Goal: Find specific page/section: Find specific page/section

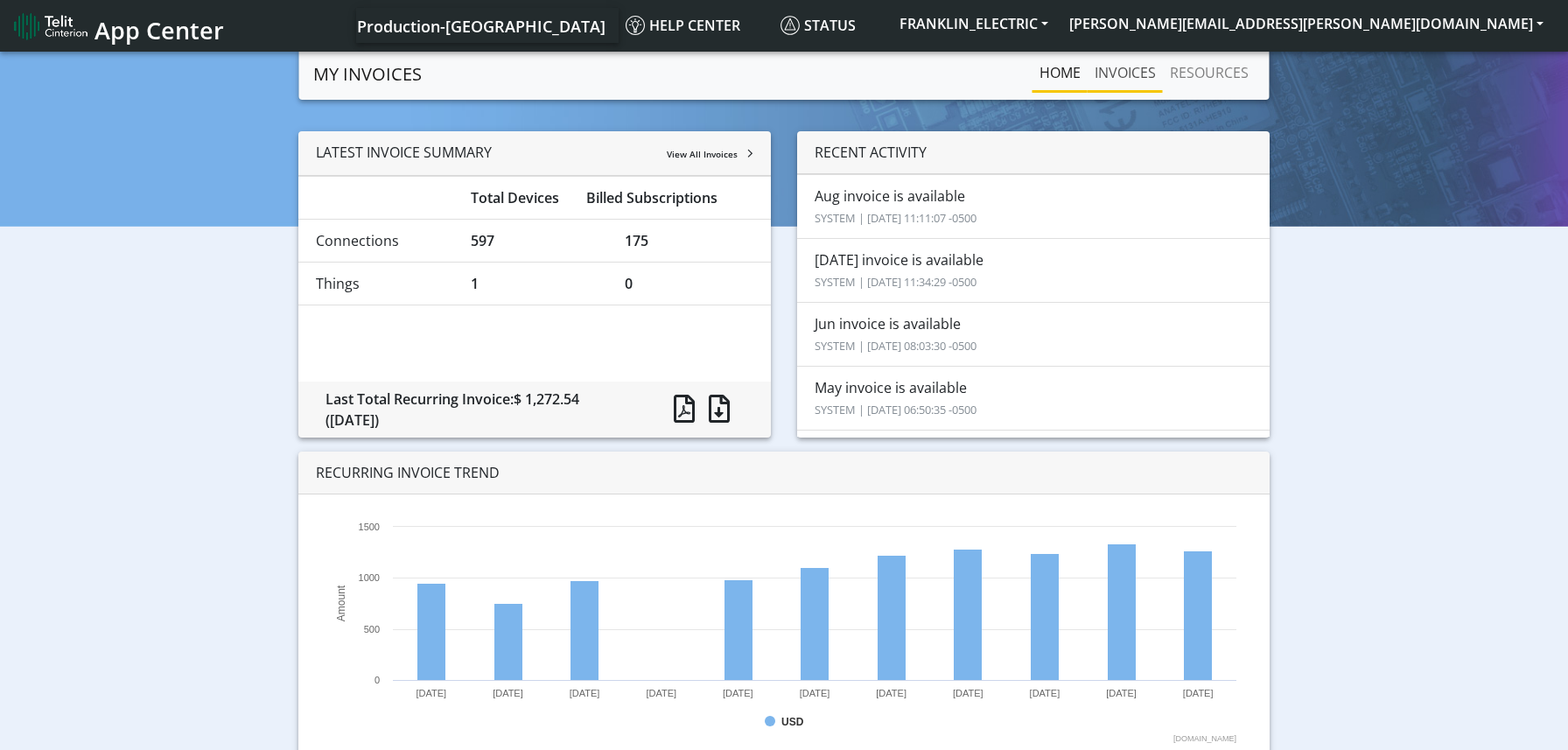
click at [1122, 72] on link "INVOICES" at bounding box center [1125, 73] width 75 height 35
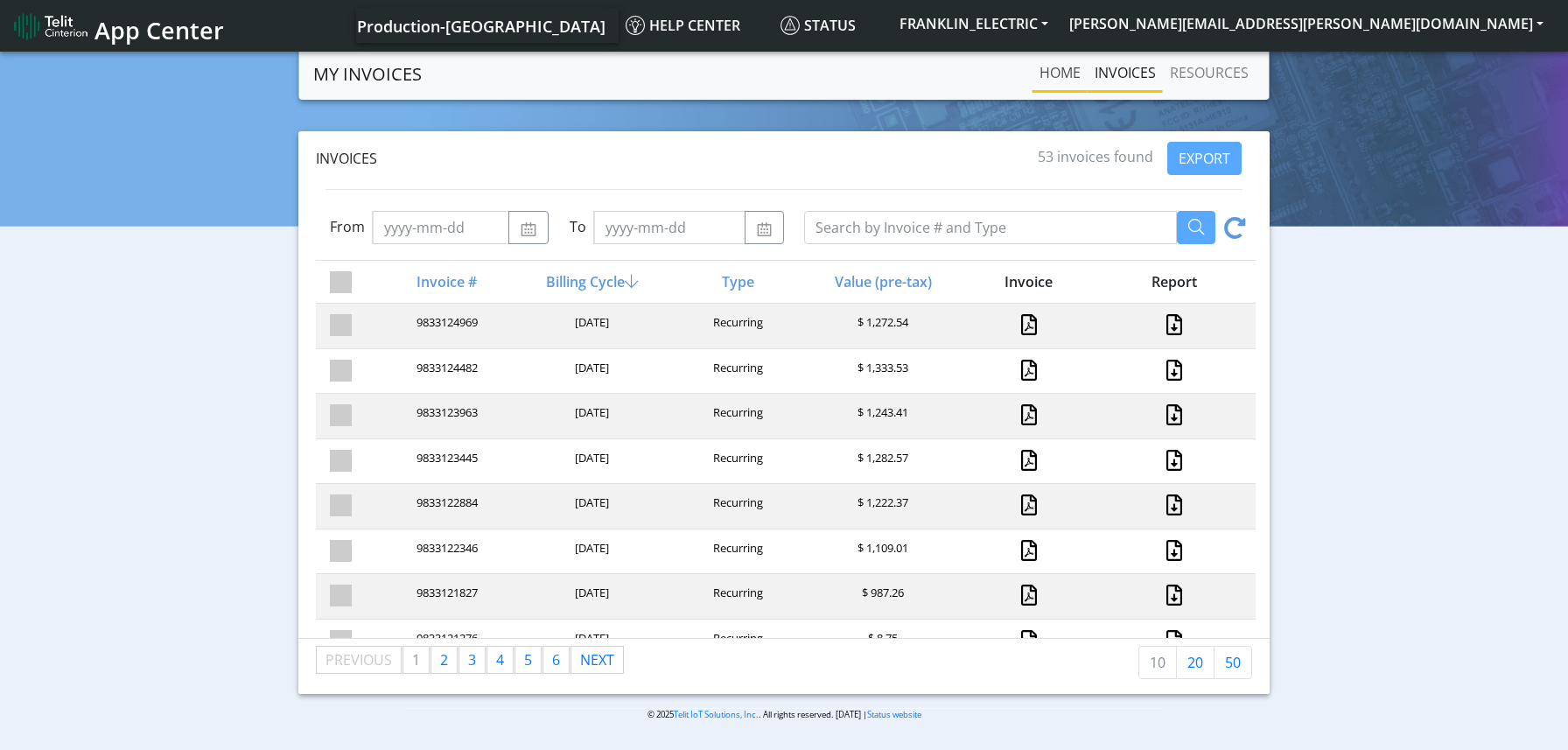
click at [1066, 71] on link "Home" at bounding box center [1060, 73] width 56 height 35
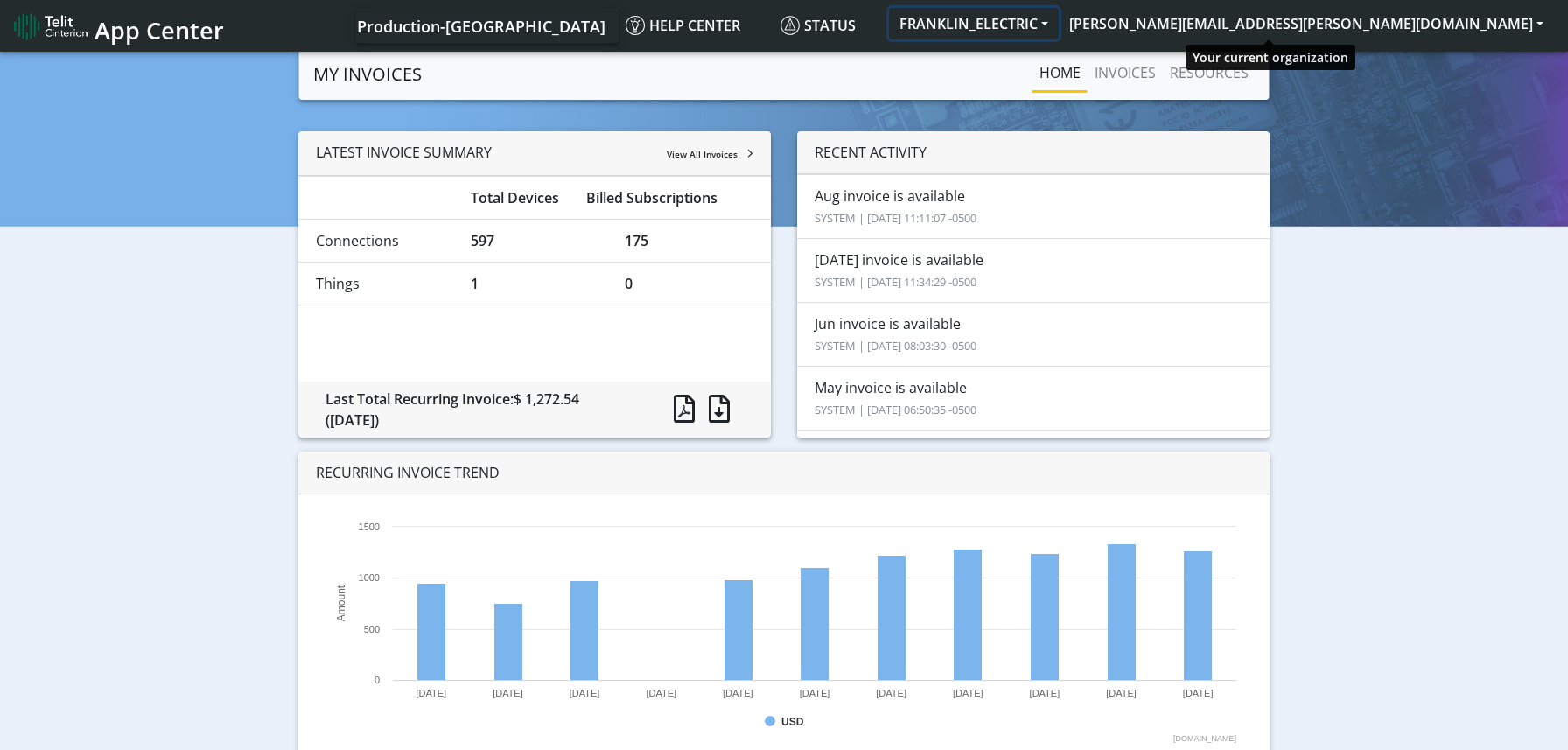
click at [1059, 21] on button "FRANKLIN_ELECTRIC" at bounding box center [974, 23] width 170 height 31
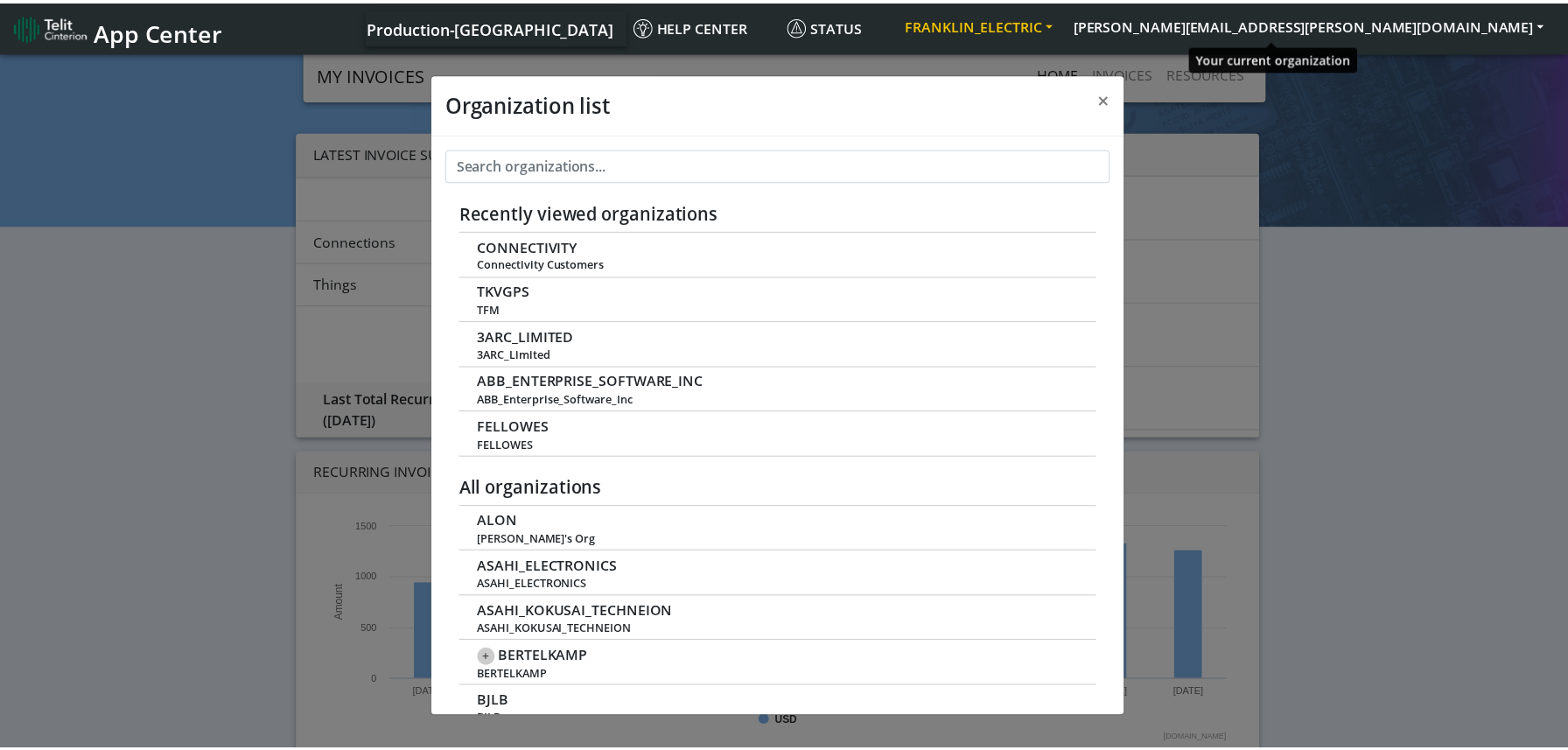
scroll to position [6, 0]
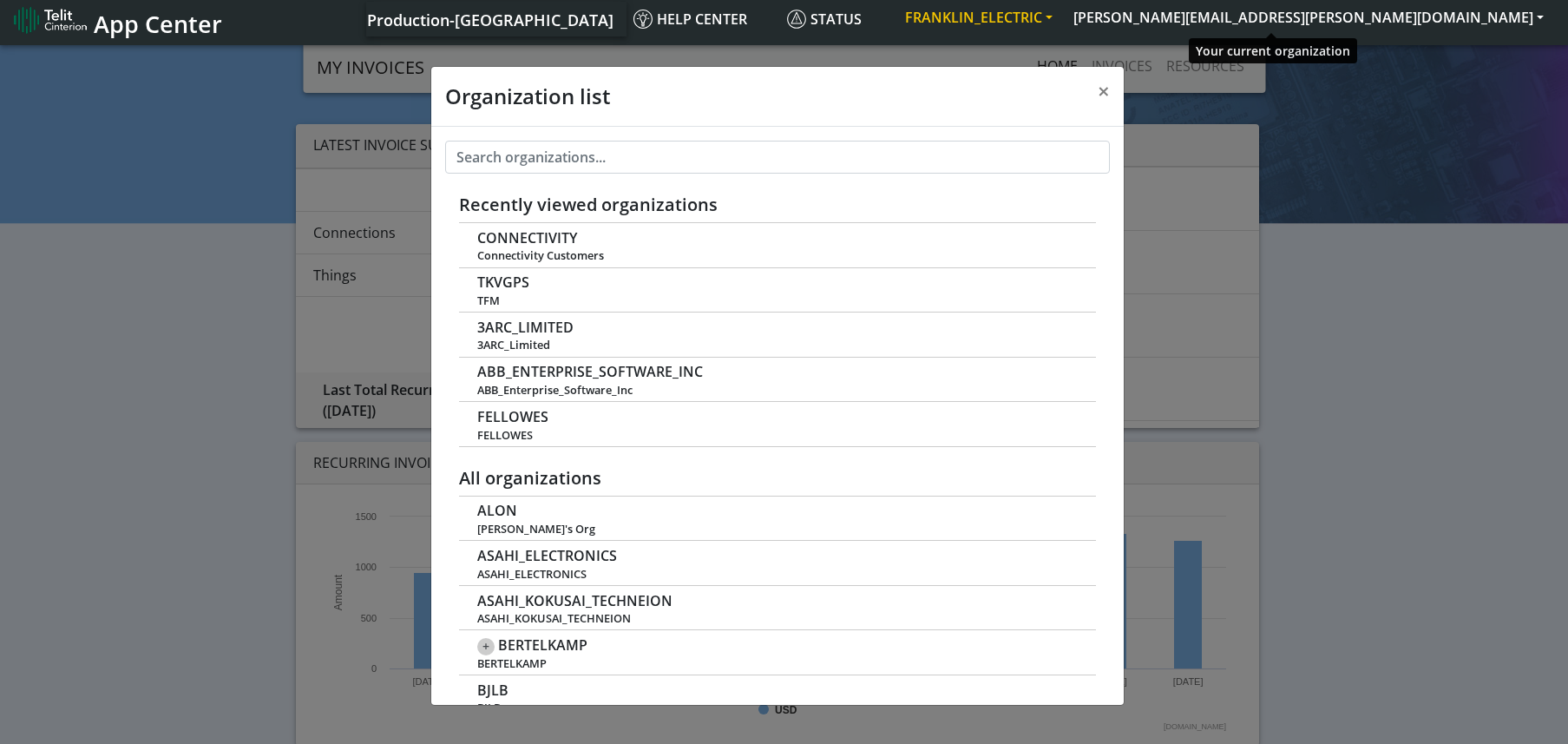
click at [1063, 21] on button "FRANKLIN_ELECTRIC" at bounding box center [979, 17] width 168 height 31
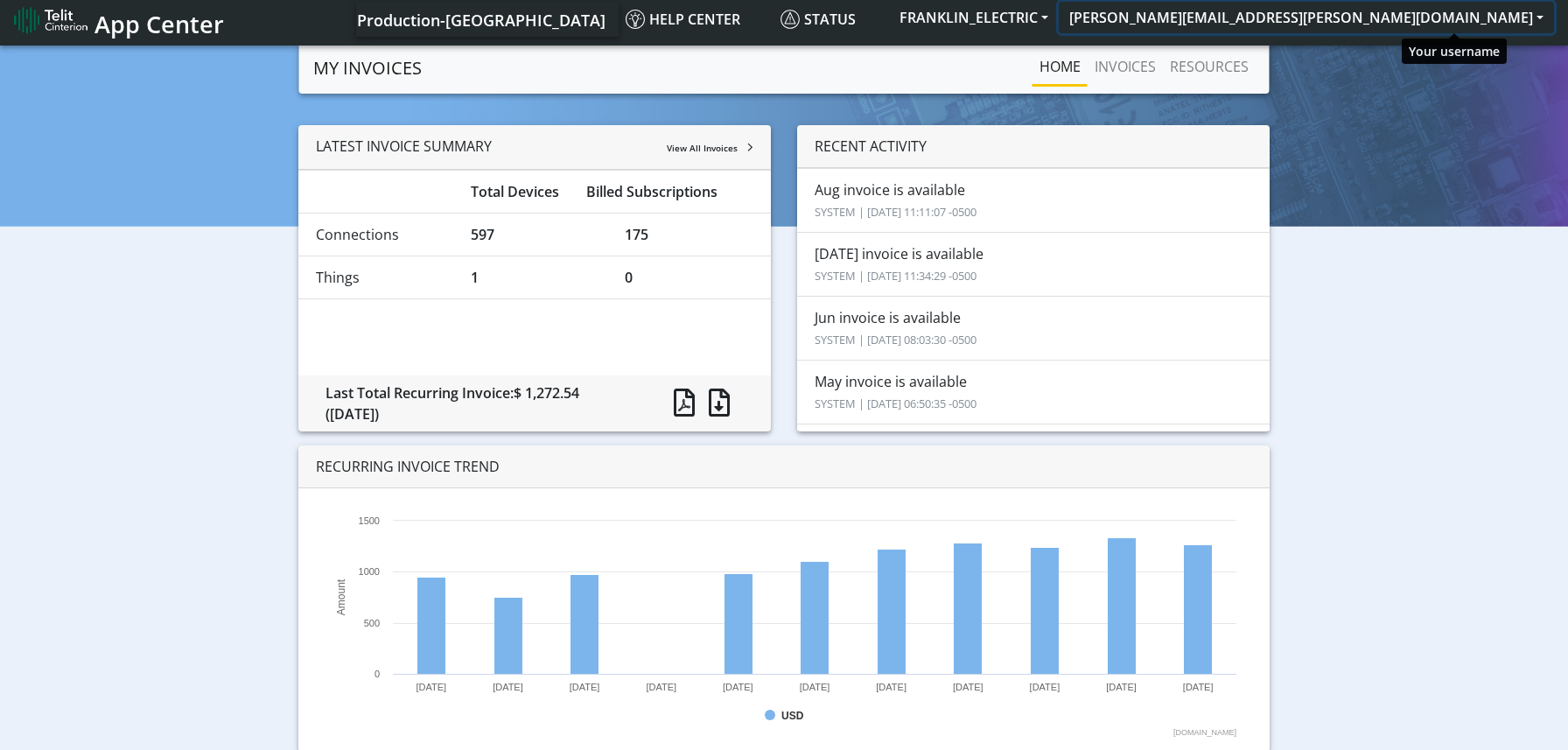
click at [1542, 16] on button "[PERSON_NAME][EMAIL_ADDRESS][PERSON_NAME][DOMAIN_NAME]" at bounding box center [1307, 18] width 496 height 31
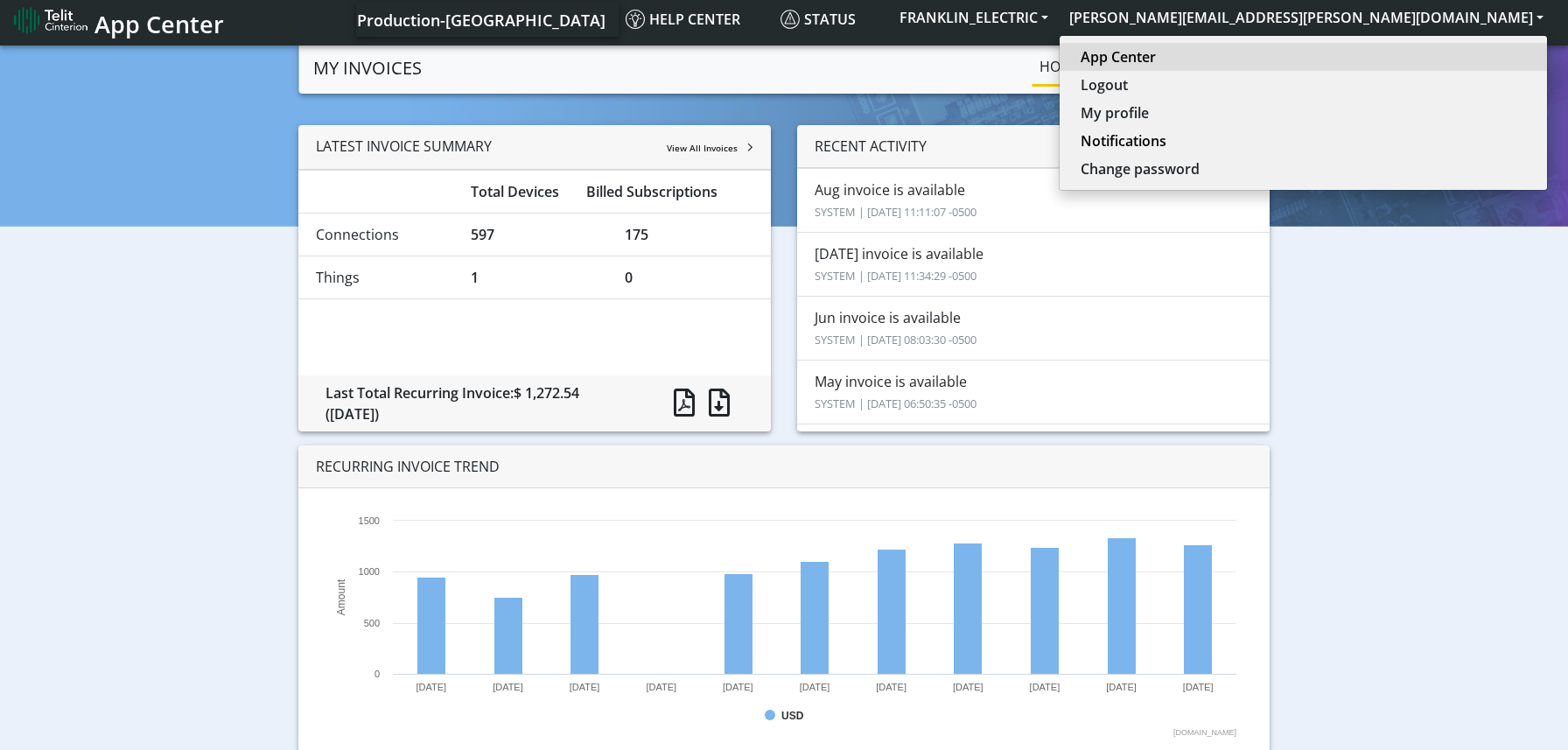
click at [1404, 55] on link "App Center" at bounding box center [1304, 58] width 446 height 21
